Goal: Task Accomplishment & Management: Manage account settings

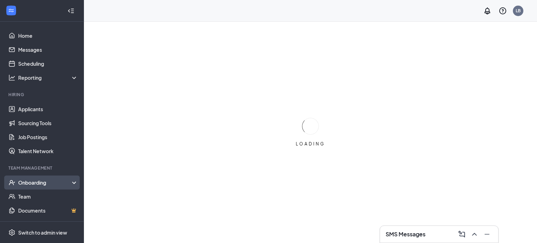
click at [49, 180] on div "Onboarding" at bounding box center [45, 182] width 54 height 7
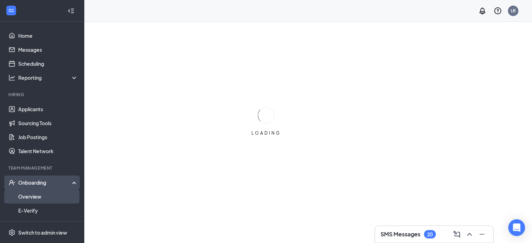
click at [42, 197] on link "Overview" at bounding box center [48, 196] width 60 height 14
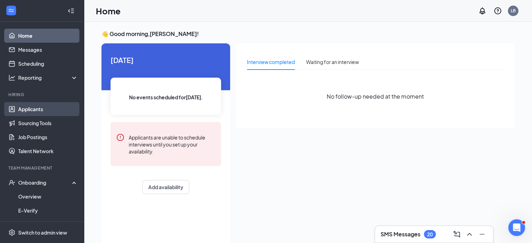
click at [43, 112] on link "Applicants" at bounding box center [48, 109] width 60 height 14
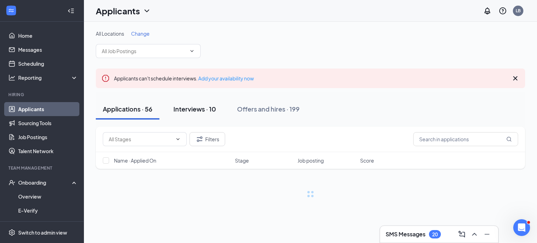
click at [209, 105] on div "Interviews · 10" at bounding box center [194, 109] width 43 height 9
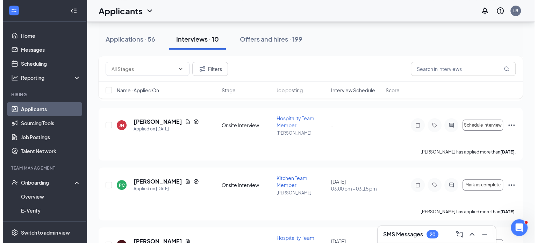
scroll to position [208, 0]
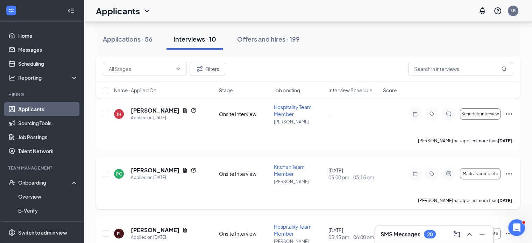
click at [448, 171] on icon "ActiveChat" at bounding box center [448, 174] width 8 height 6
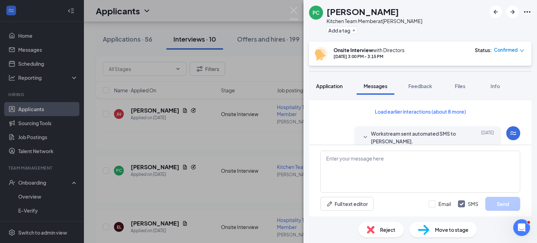
click at [333, 89] on button "Application" at bounding box center [329, 85] width 41 height 17
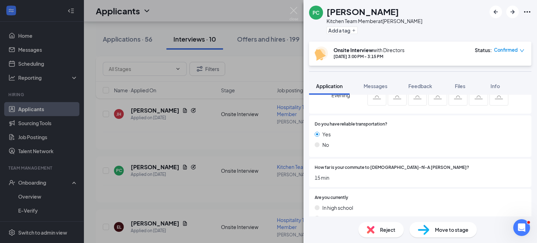
scroll to position [127, 0]
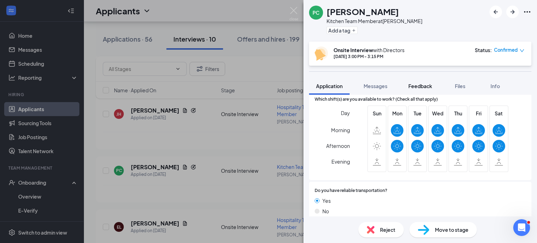
click at [420, 86] on span "Feedback" at bounding box center [420, 86] width 24 height 6
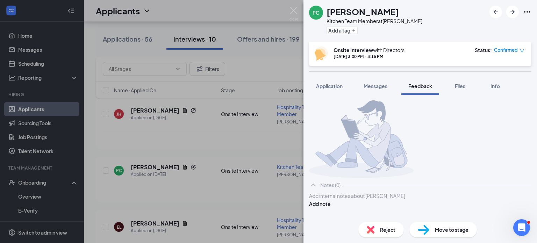
scroll to position [23, 0]
click at [405, 200] on div at bounding box center [420, 195] width 222 height 7
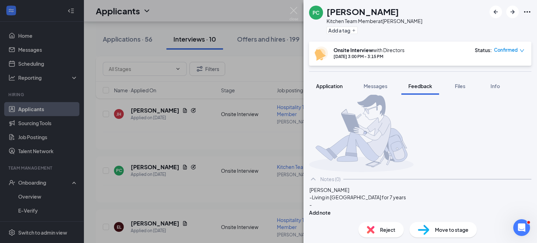
click at [329, 83] on span "Application" at bounding box center [329, 86] width 27 height 6
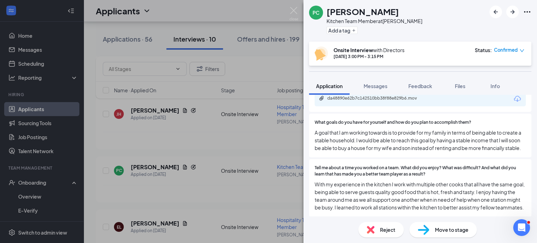
scroll to position [1071, 0]
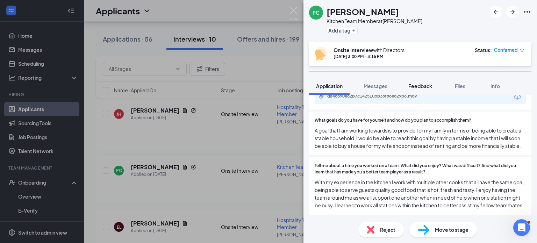
click at [414, 87] on span "Feedback" at bounding box center [420, 86] width 24 height 6
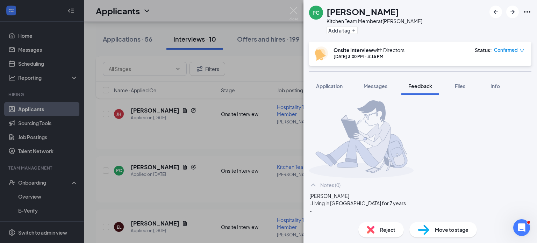
scroll to position [36, 0]
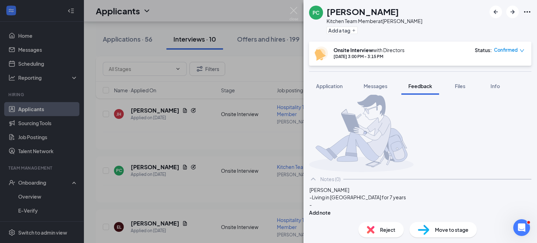
click at [364, 206] on div "-" at bounding box center [420, 204] width 222 height 7
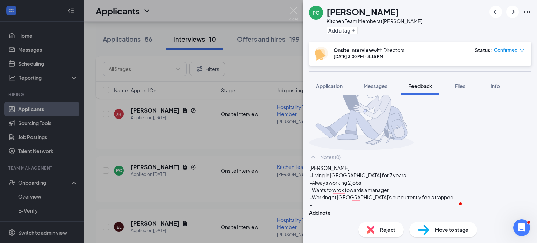
scroll to position [58, 0]
click at [351, 184] on div "-Always working 2 jobs" at bounding box center [420, 182] width 222 height 7
click at [351, 191] on span "-Wants to wrok towards a manager" at bounding box center [348, 190] width 79 height 6
click at [328, 207] on div "-" at bounding box center [420, 204] width 222 height 7
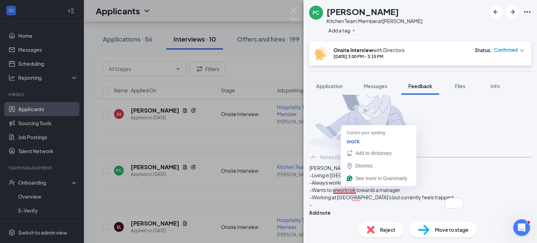
drag, startPoint x: 364, startPoint y: 188, endPoint x: 370, endPoint y: 191, distance: 6.6
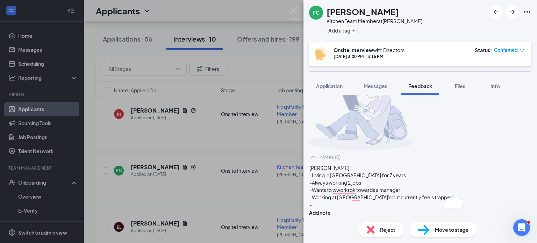
click at [369, 189] on span "-Wants to wworkrok towards a manager" at bounding box center [354, 190] width 91 height 6
drag, startPoint x: 344, startPoint y: 214, endPoint x: 335, endPoint y: 201, distance: 16.4
click at [335, 201] on div "-" at bounding box center [420, 204] width 222 height 7
click at [333, 86] on span "Application" at bounding box center [329, 86] width 27 height 6
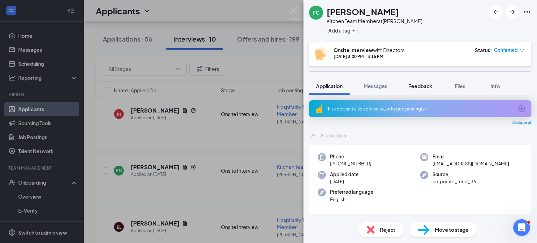
click at [416, 84] on span "Feedback" at bounding box center [420, 86] width 24 height 6
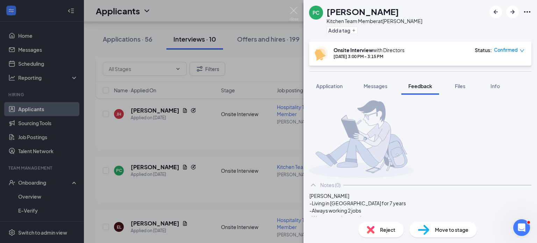
scroll to position [58, 0]
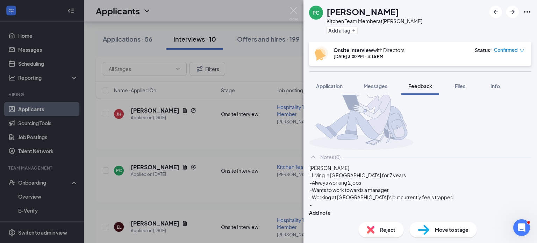
click at [336, 208] on div "[PERSON_NAME] -Living in [GEOGRAPHIC_DATA] for 7 years -Always working 2 jobs -…" at bounding box center [420, 190] width 222 height 52
click at [334, 204] on div "-" at bounding box center [420, 204] width 222 height 7
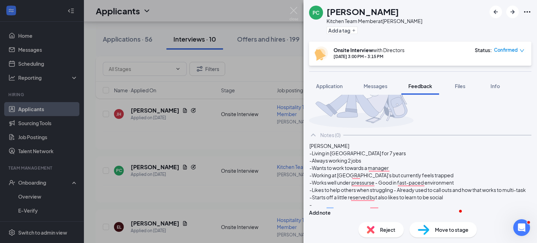
scroll to position [87, 0]
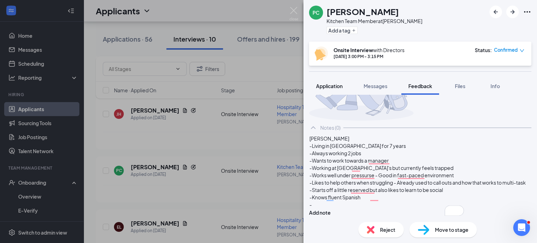
click at [337, 86] on span "Application" at bounding box center [329, 86] width 27 height 6
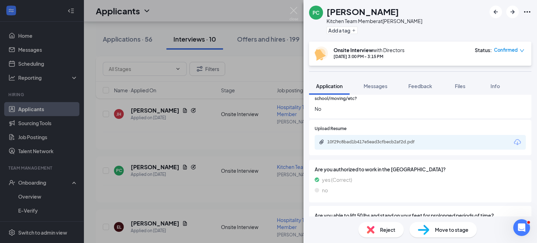
scroll to position [812, 0]
click at [417, 88] on span "Feedback" at bounding box center [420, 86] width 24 height 6
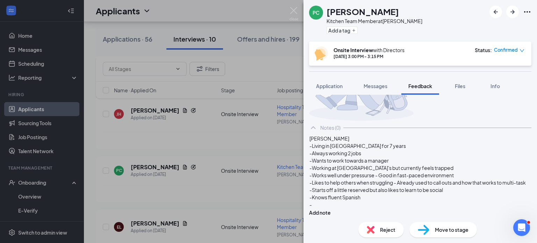
scroll to position [95, 0]
click at [349, 201] on div "-" at bounding box center [420, 204] width 222 height 7
click at [328, 85] on span "Application" at bounding box center [329, 86] width 27 height 6
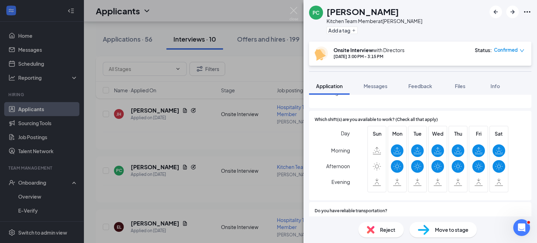
scroll to position [118, 0]
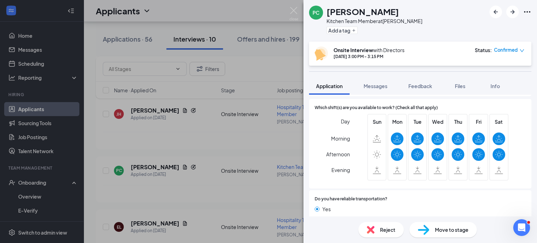
click at [413, 100] on div "Which shift(s) are you available to work? (Check all that apply) Day Morning Af…" at bounding box center [420, 143] width 222 height 89
click at [410, 87] on span "Feedback" at bounding box center [420, 86] width 24 height 6
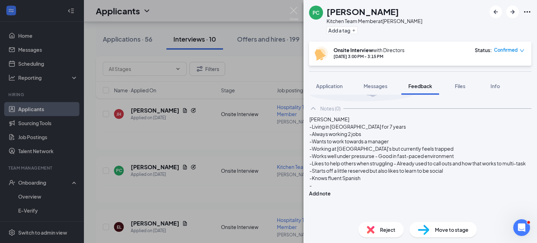
scroll to position [95, 0]
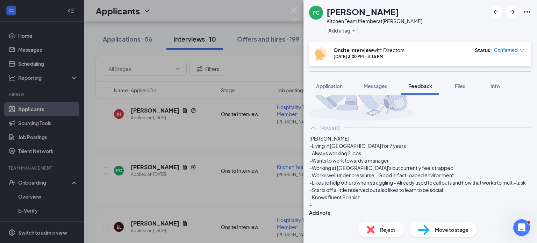
click at [353, 207] on div "-" at bounding box center [420, 204] width 222 height 7
click at [339, 85] on span "Application" at bounding box center [329, 86] width 27 height 6
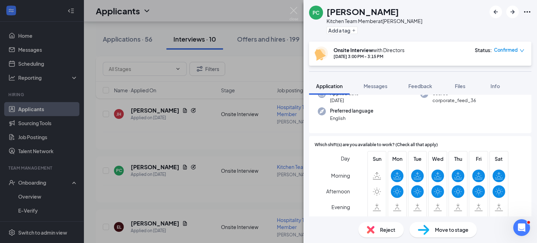
scroll to position [100, 0]
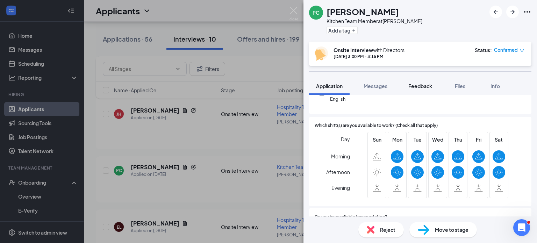
click at [417, 81] on button "Feedback" at bounding box center [420, 85] width 38 height 17
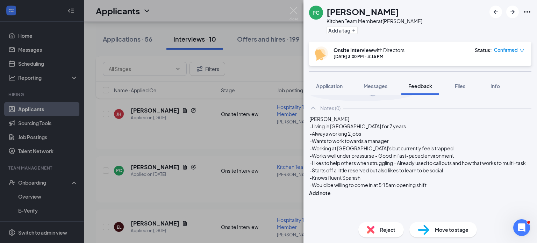
scroll to position [95, 0]
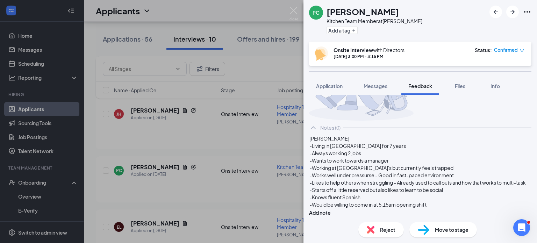
click at [443, 189] on span "-Starts off a little reserved but also likes to learn to be social" at bounding box center [376, 190] width 134 height 6
click at [448, 207] on div "-Would be willing to come in at 5:15am opening shift" at bounding box center [420, 204] width 222 height 7
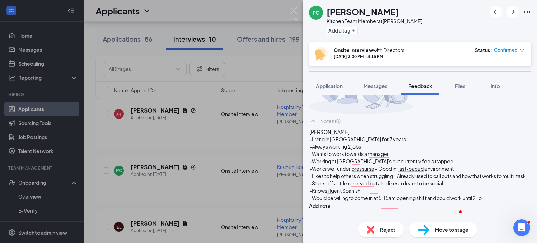
click at [380, 201] on span "-Would be willing to come in at 5:15am opening shift and could work until 2- o" at bounding box center [395, 198] width 172 height 6
click at [373, 202] on div "-Would be willing to come in at 5:15am opening shift and could work until 2- o" at bounding box center [420, 197] width 222 height 7
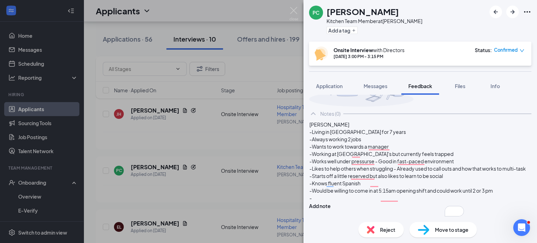
scroll to position [102, 0]
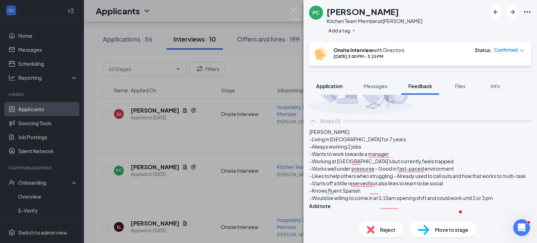
click at [328, 87] on span "Application" at bounding box center [329, 86] width 27 height 6
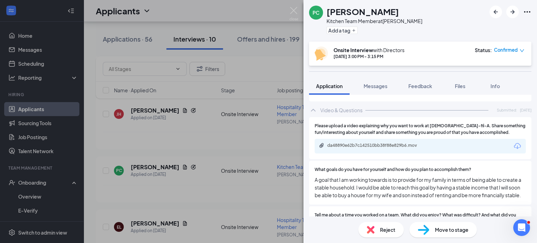
scroll to position [1071, 0]
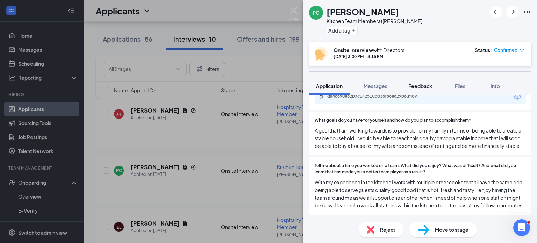
click at [422, 83] on span "Feedback" at bounding box center [420, 86] width 24 height 6
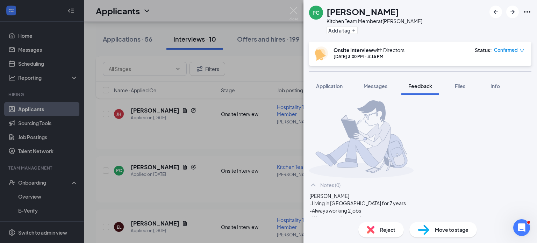
scroll to position [102, 0]
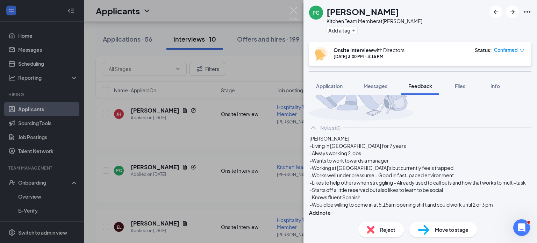
click at [386, 172] on span "-Works well under pressurse - Good in fast-paced environment" at bounding box center [381, 175] width 144 height 6
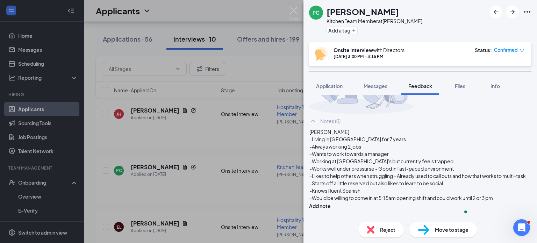
click at [387, 165] on span "-Works well under pressurse - Good in fast-paced environment" at bounding box center [381, 168] width 144 height 6
click at [324, 172] on div "-Likes to help others when struggling - Already used to call outs and how that …" at bounding box center [420, 175] width 222 height 7
click at [429, 158] on span "-Working at [GEOGRAPHIC_DATA]'s but currently feels trapped -Works well under p…" at bounding box center [414, 165] width 210 height 14
click at [380, 165] on span "-Works well under pressurs - Good in fast-paced environment" at bounding box center [379, 168] width 141 height 6
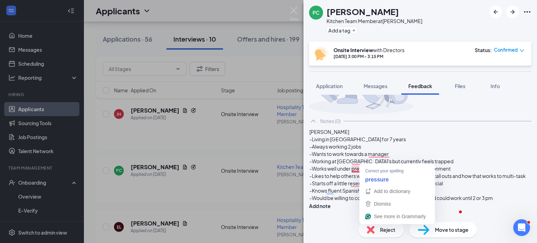
click at [385, 165] on span "-Works well under pressurs - Good in fast-paced environment" at bounding box center [379, 168] width 141 height 6
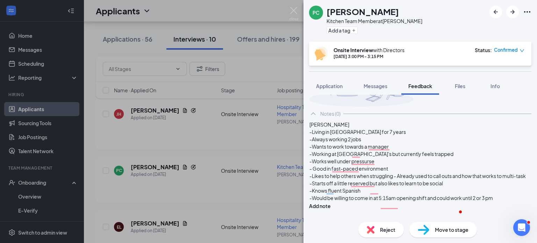
scroll to position [5, 0]
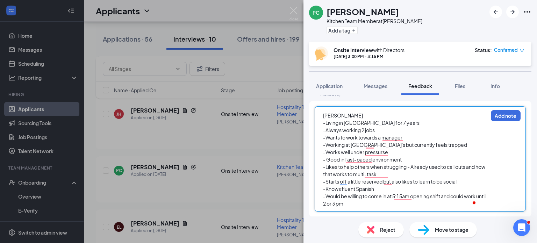
click at [373, 199] on div "-Would be willing to come in at 5:15am opening shift and could work until 2 or …" at bounding box center [405, 200] width 165 height 15
click at [424, 119] on div "-Living in [GEOGRAPHIC_DATA] for 7 years" at bounding box center [405, 122] width 165 height 7
click at [414, 112] on div "[PERSON_NAME]" at bounding box center [405, 115] width 165 height 7
click at [491, 110] on button "Add note" at bounding box center [506, 115] width 30 height 11
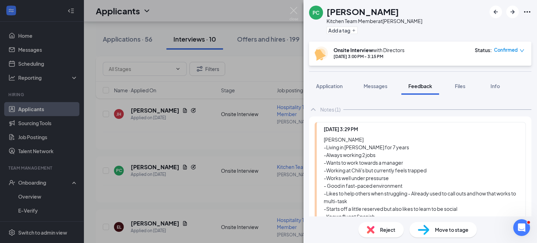
scroll to position [119, 0]
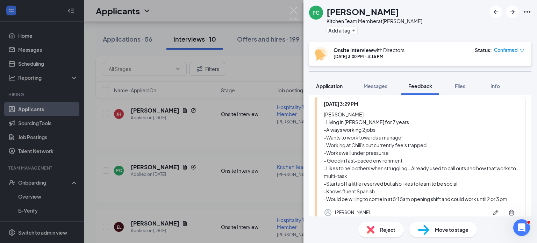
click at [333, 83] on span "Application" at bounding box center [329, 86] width 27 height 6
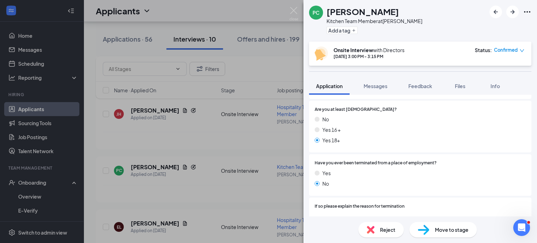
scroll to position [410, 0]
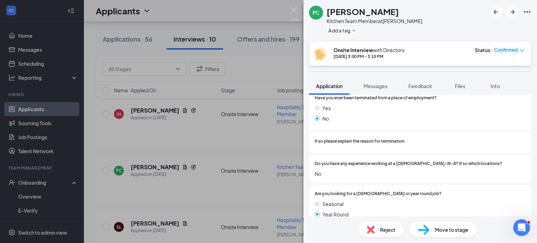
click at [447, 228] on span "Move to stage" at bounding box center [452, 230] width 34 height 8
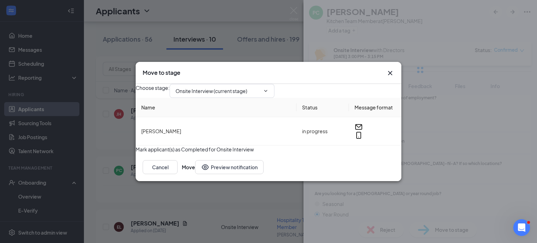
type input "Post Interview Consideration (next stage)"
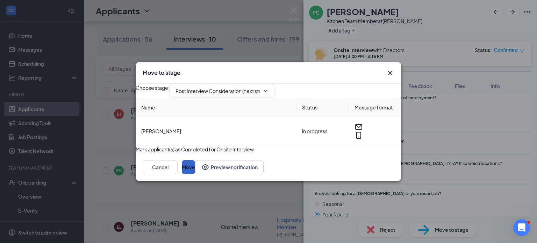
click at [195, 174] on button "Move" at bounding box center [188, 167] width 13 height 14
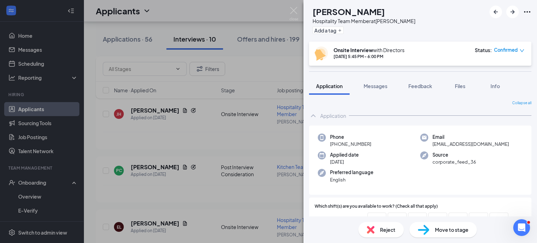
click at [281, 61] on div "EL Emerson Londino Hospitality Team Member at Keller Add a tag Onsite Interview…" at bounding box center [268, 121] width 537 height 243
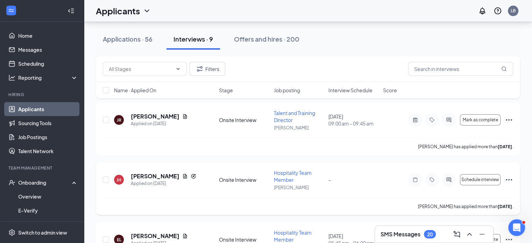
scroll to position [141, 0]
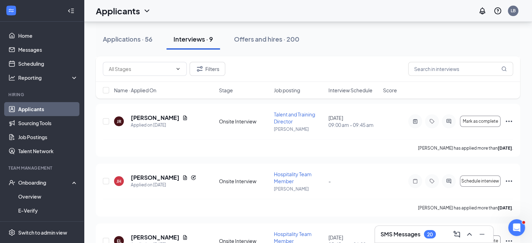
click at [426, 36] on div "Applications · 56 Interviews · 9 Offers and hires · 200" at bounding box center [308, 39] width 424 height 21
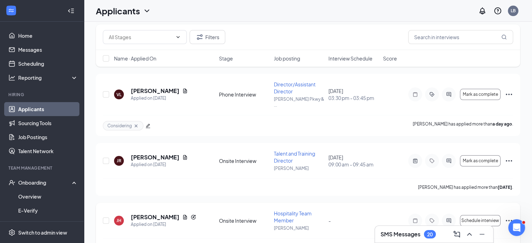
scroll to position [0, 0]
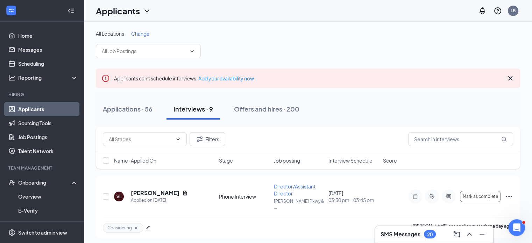
click at [42, 107] on link "Applicants" at bounding box center [48, 109] width 60 height 14
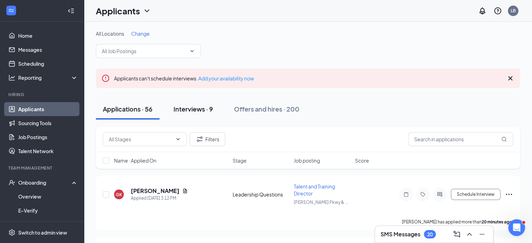
click at [181, 112] on div "Interviews · 9" at bounding box center [193, 109] width 40 height 9
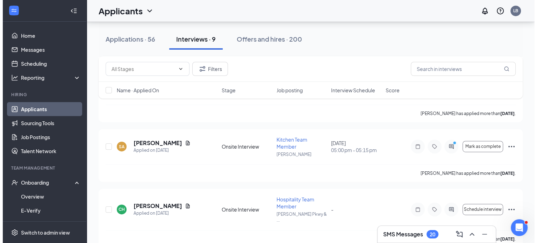
scroll to position [355, 0]
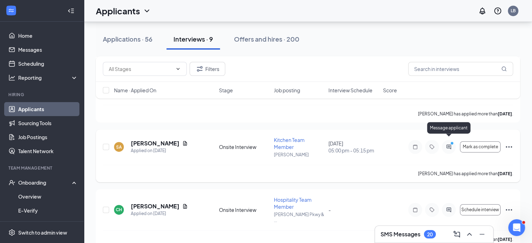
click at [449, 144] on icon "ActiveChat" at bounding box center [448, 147] width 8 height 6
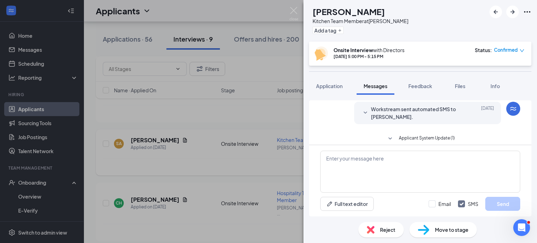
scroll to position [40, 0]
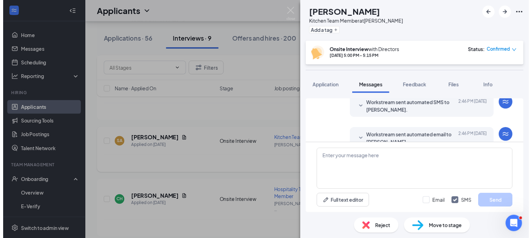
scroll to position [286, 0]
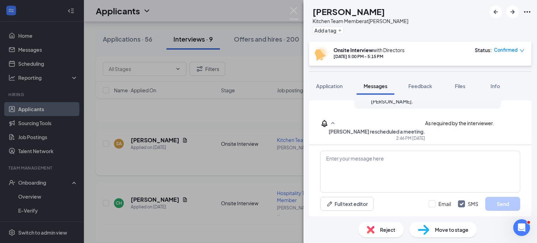
click at [246, 131] on div "SA Sama Abdalla Kitchen Team Member at Keller Add a tag Onsite Interview with D…" at bounding box center [268, 121] width 537 height 243
